Goal: Navigation & Orientation: Understand site structure

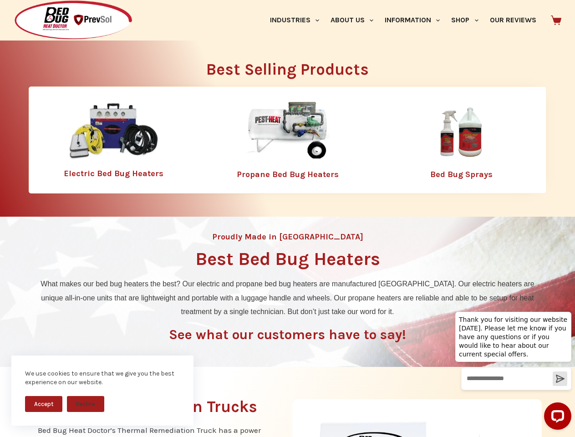
click at [287, 218] on div "Proudly Made in [GEOGRAPHIC_DATA] Best Bed Bug Heaters What makes our bed bug h…" at bounding box center [287, 292] width 575 height 150
click at [44, 404] on button "Accept" at bounding box center [43, 404] width 37 height 16
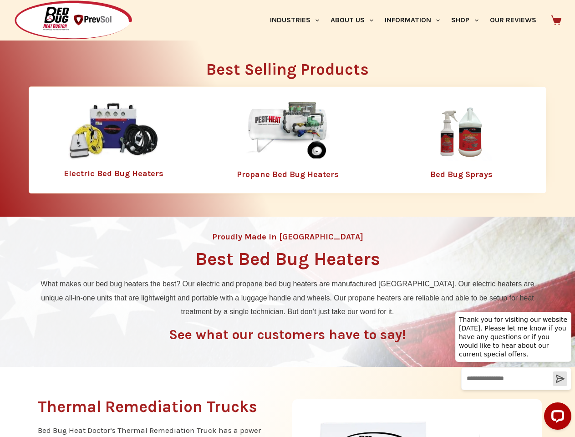
click at [86, 404] on button "Decline" at bounding box center [85, 411] width 37 height 16
click at [298, 20] on link "Industries" at bounding box center [294, 20] width 61 height 40
click at [355, 20] on link "About Us" at bounding box center [351, 20] width 54 height 40
click at [416, 20] on link "Information" at bounding box center [412, 20] width 66 height 40
